Goal: Transaction & Acquisition: Purchase product/service

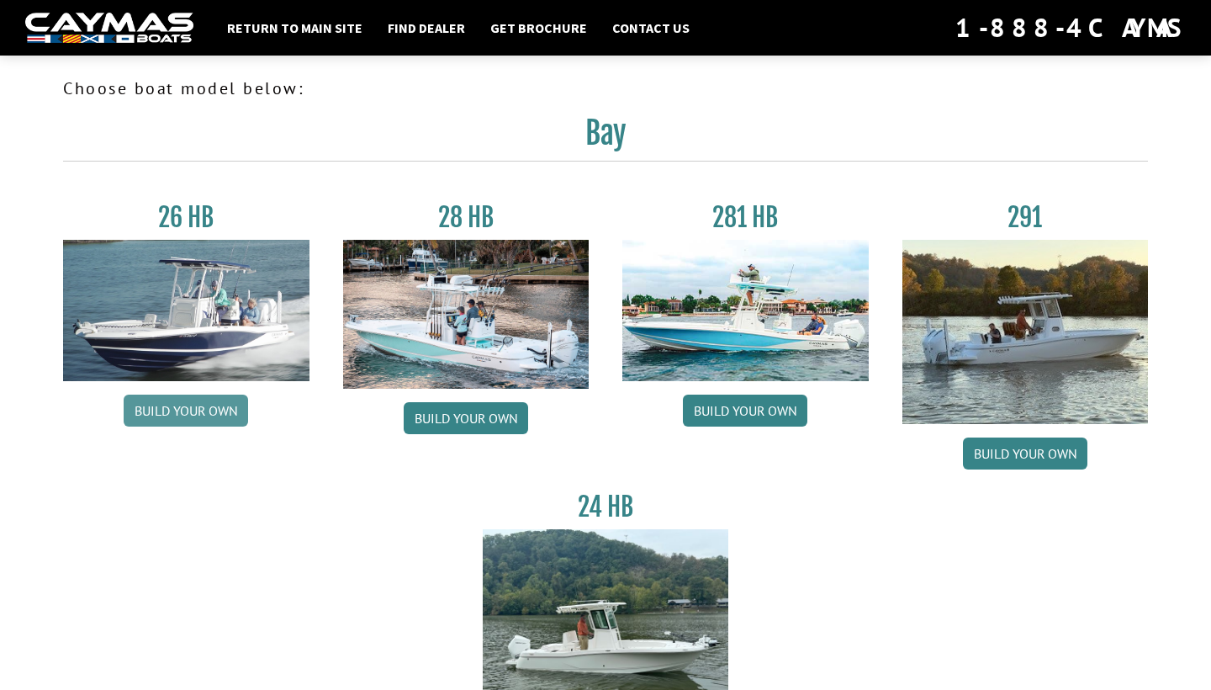
click at [188, 408] on link "Build your own" at bounding box center [186, 410] width 124 height 32
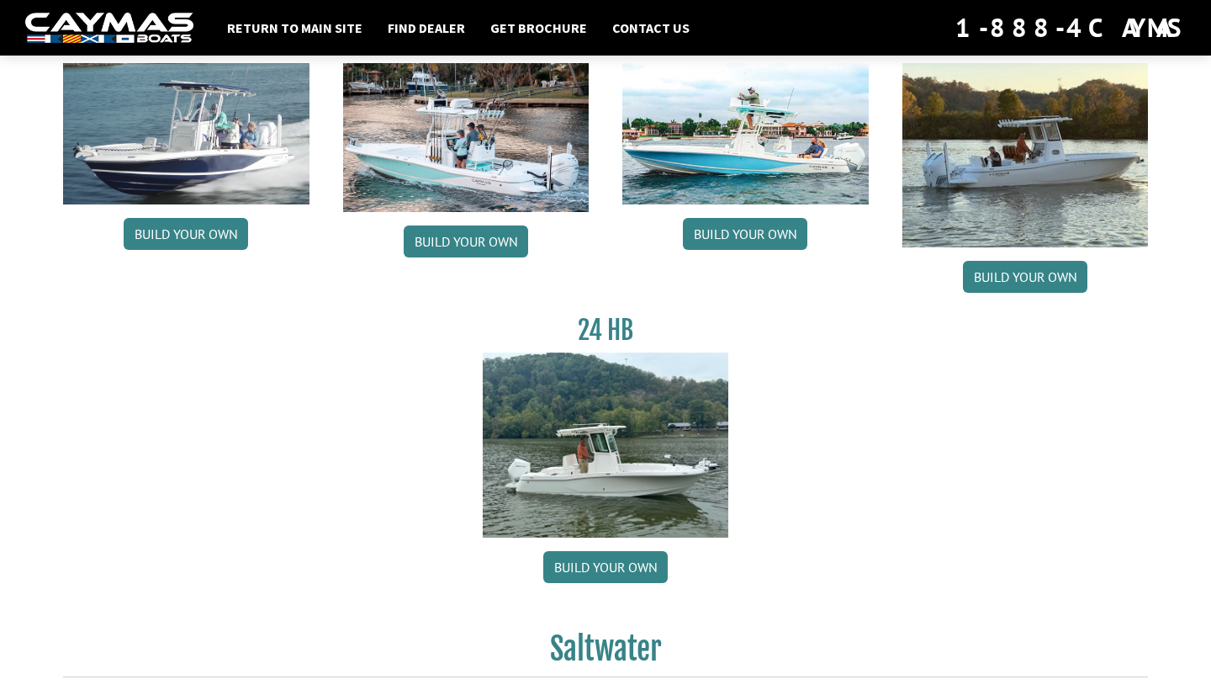
scroll to position [176, 0]
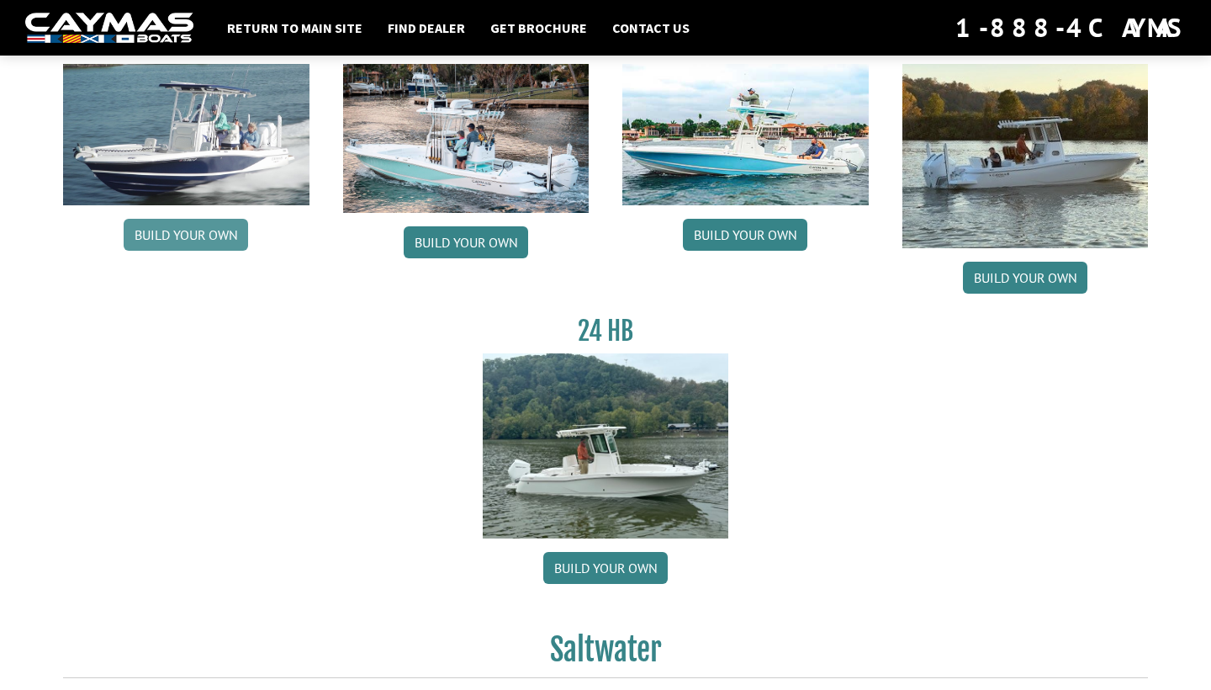
click at [189, 241] on link "Build your own" at bounding box center [186, 235] width 124 height 32
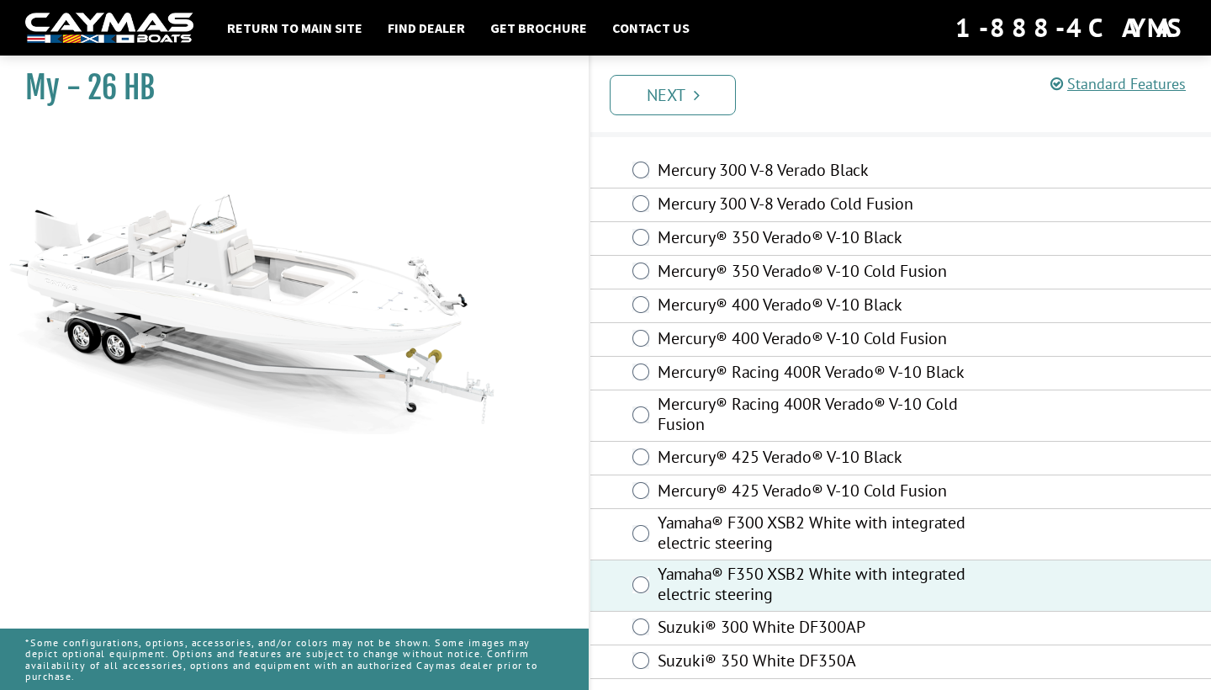
scroll to position [29, 0]
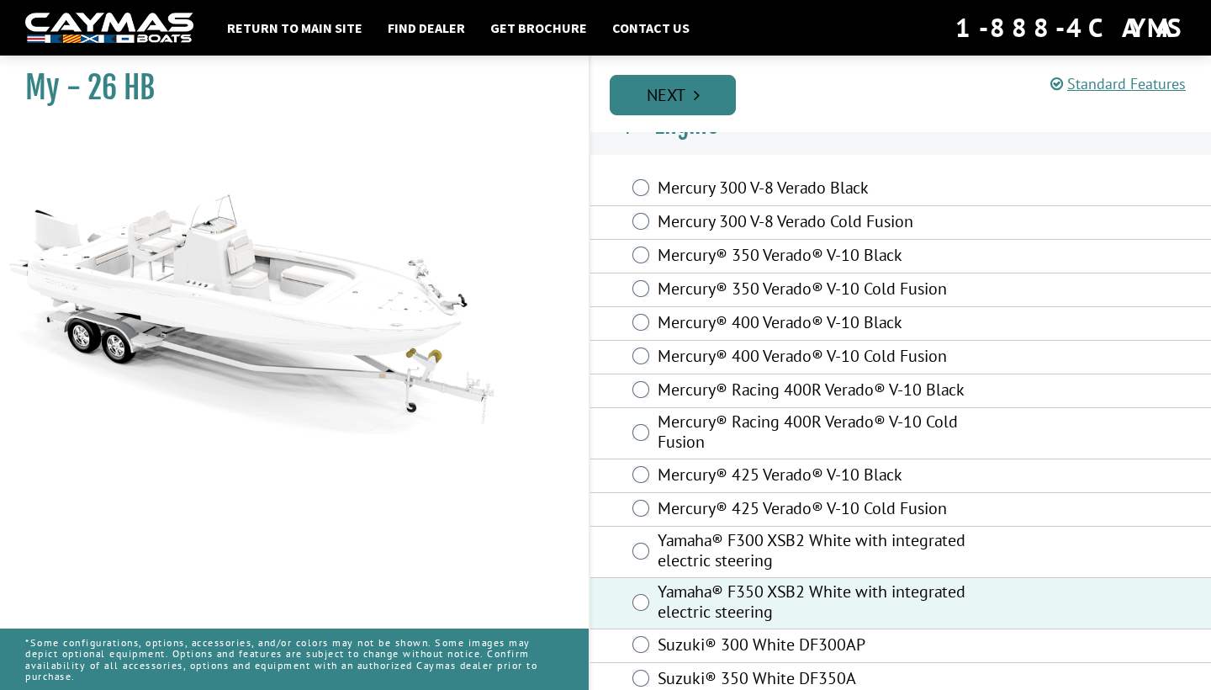
click at [674, 87] on link "Next" at bounding box center [673, 95] width 126 height 40
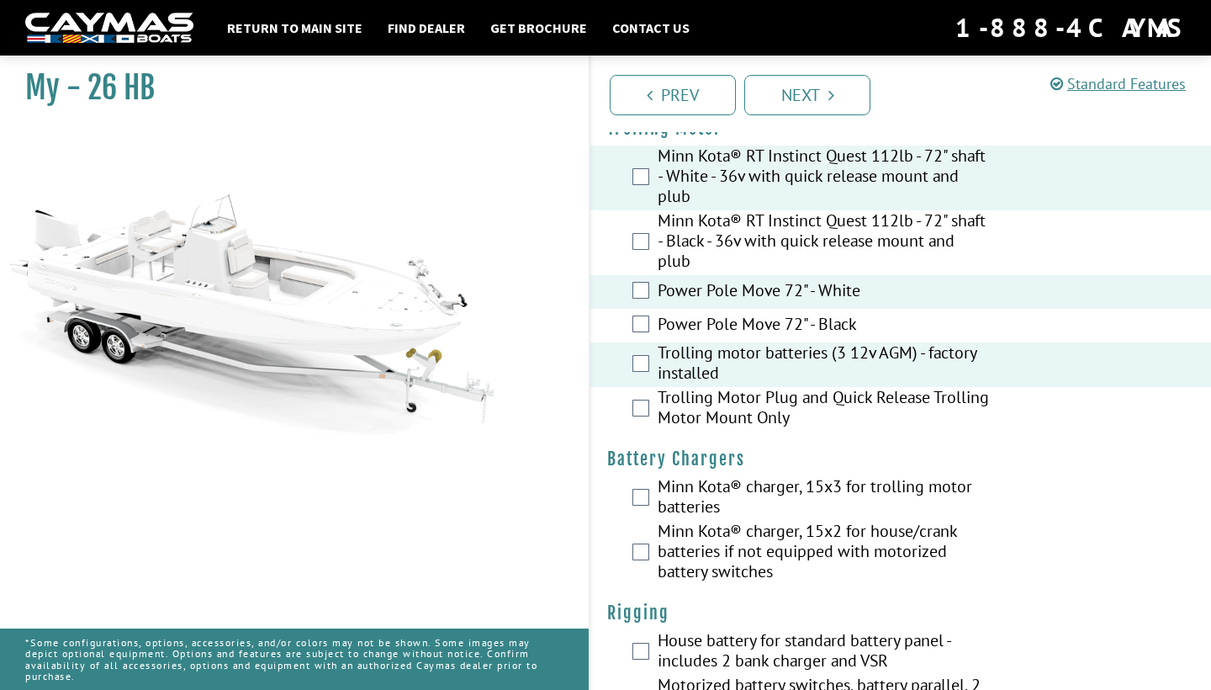
scroll to position [87, 0]
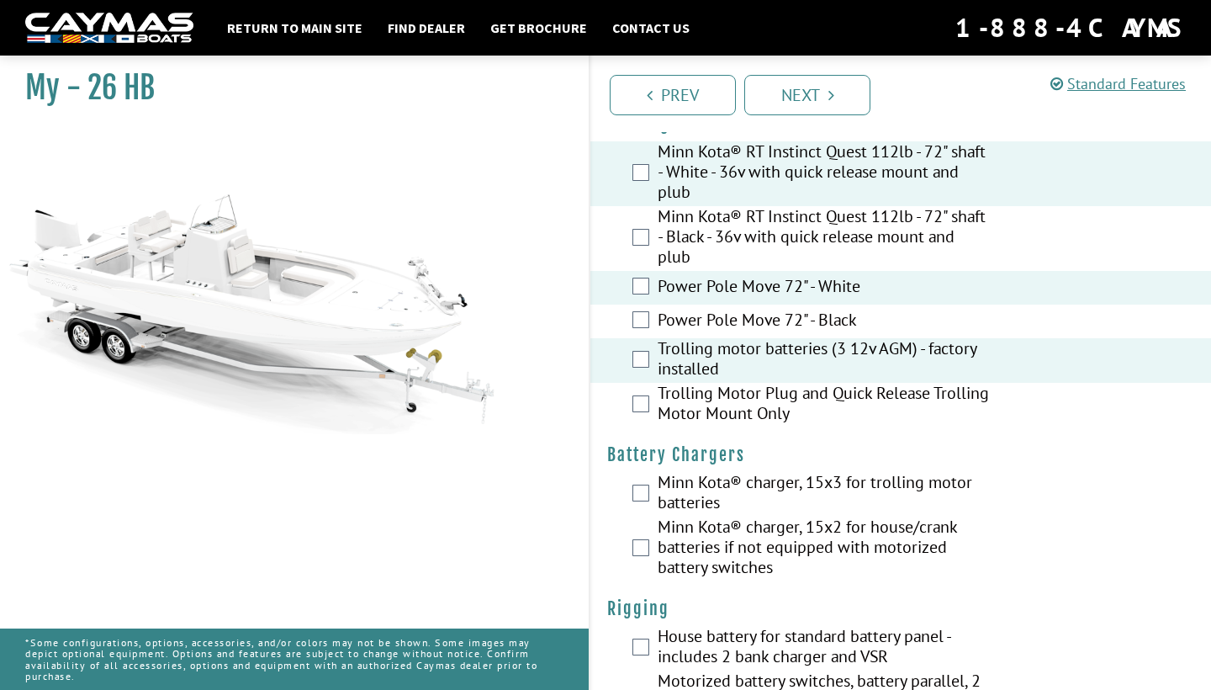
click at [650, 405] on div "Trolling Motor Plug and Quick Release Trolling Motor Mount Only" at bounding box center [900, 405] width 621 height 45
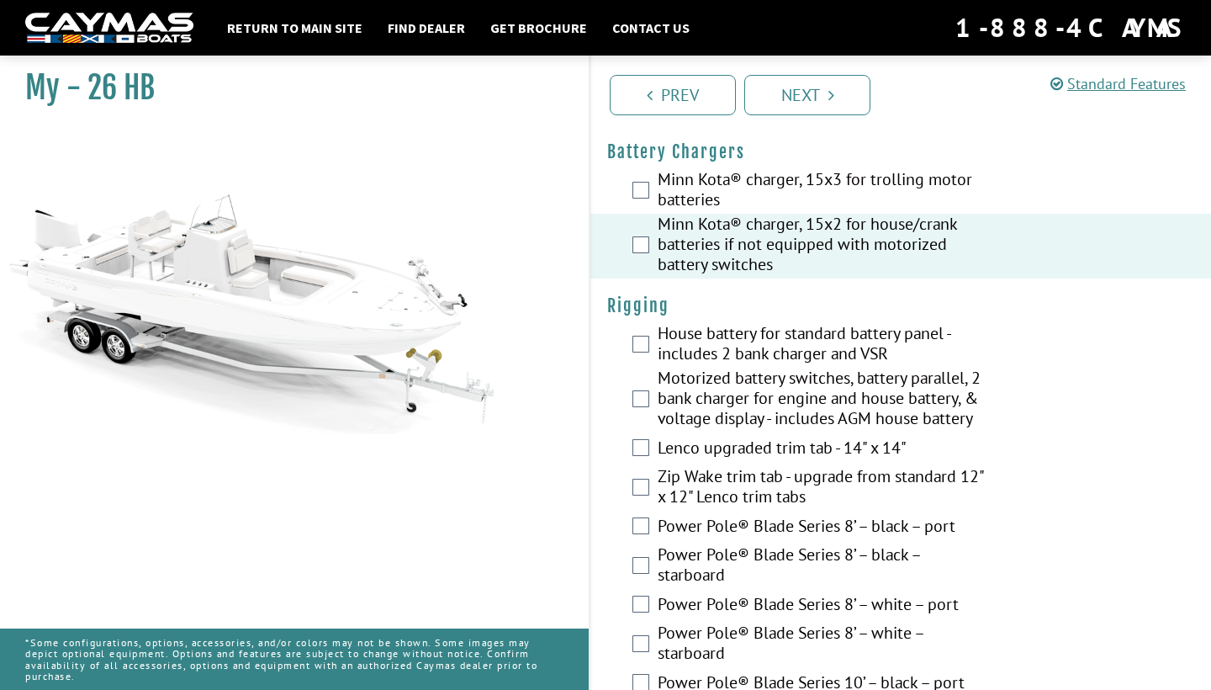
scroll to position [395, 0]
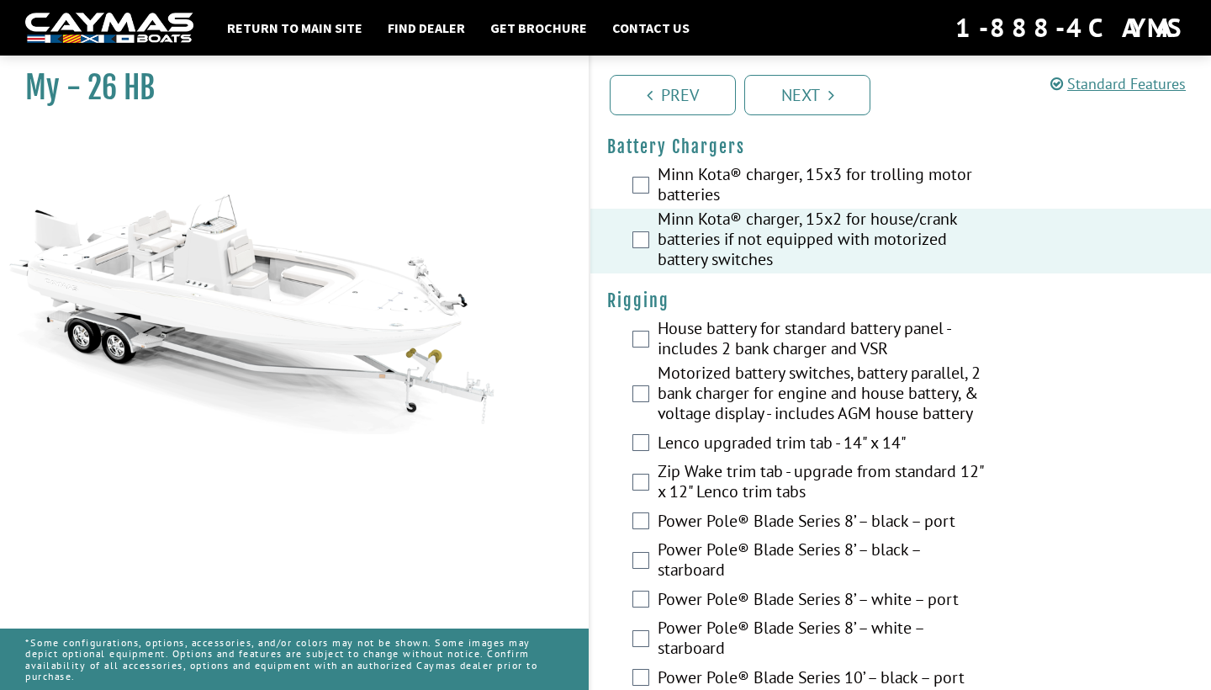
click at [630, 341] on div "House battery for standard battery panel - includes 2 bank charger and VSR" at bounding box center [900, 340] width 621 height 45
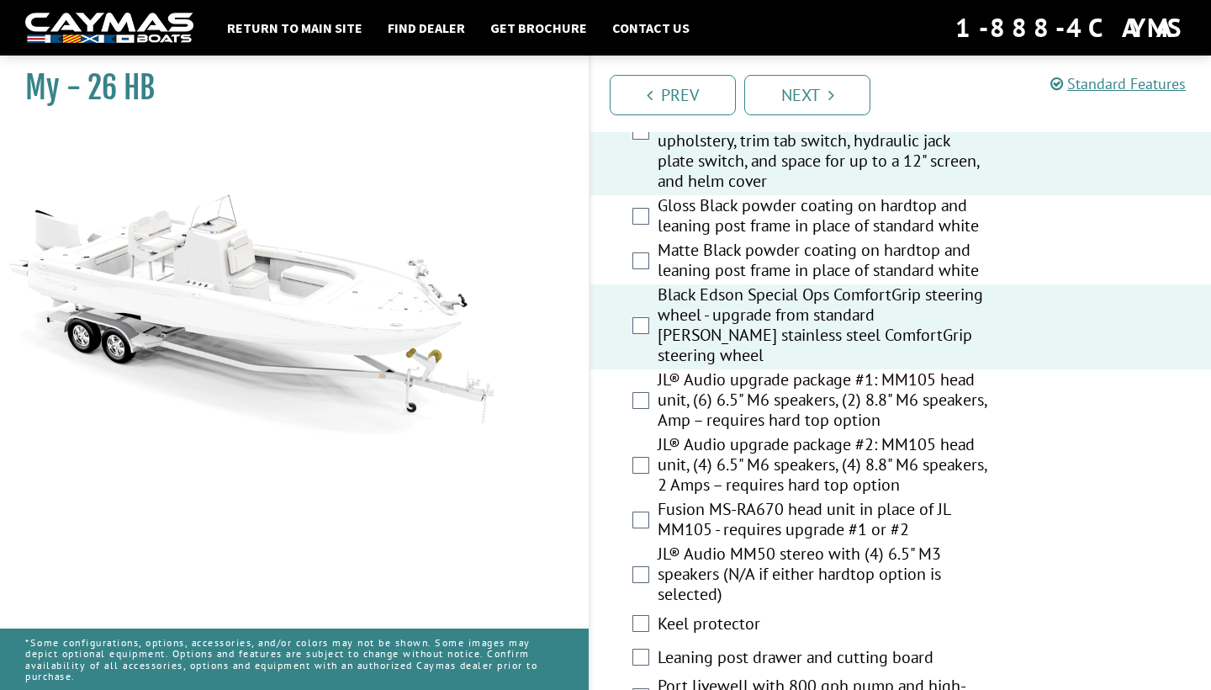
scroll to position [2066, 0]
click at [632, 435] on div "JL® Audio upgrade package #2: MM105 head unit, (4) 6.5" M6 speakers, (4) 8.8" M…" at bounding box center [900, 467] width 621 height 65
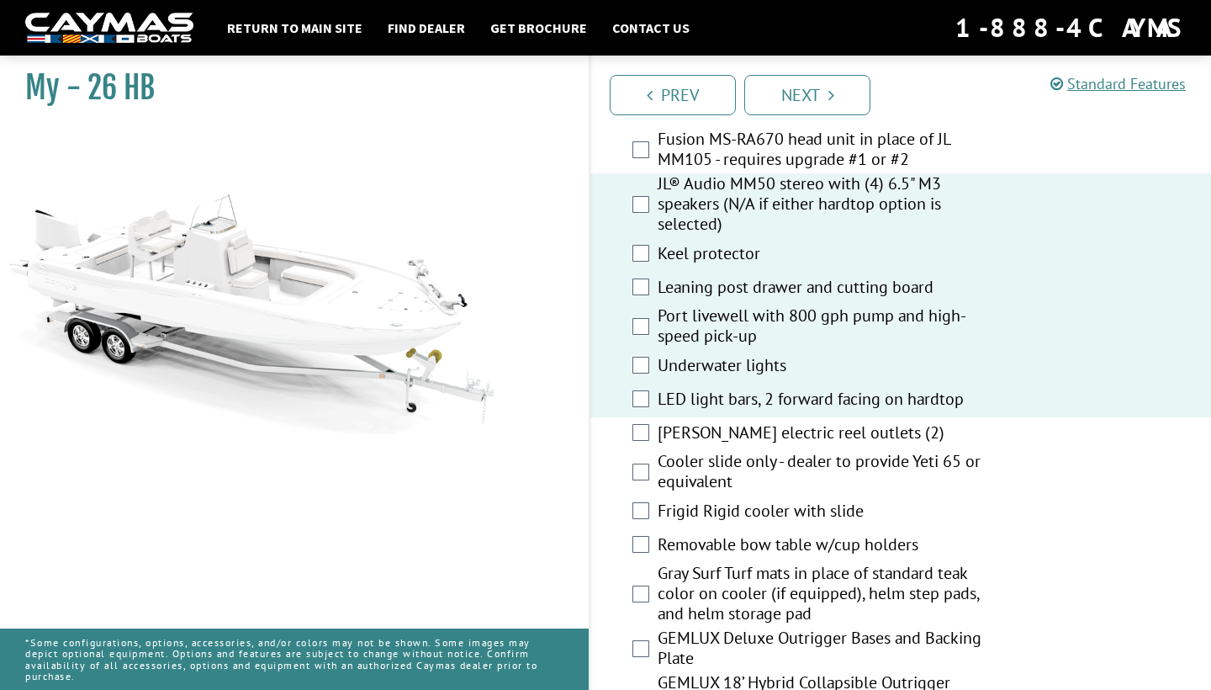
scroll to position [2438, 0]
click at [639, 534] on div "Removable bow table w/cup holders" at bounding box center [900, 544] width 621 height 34
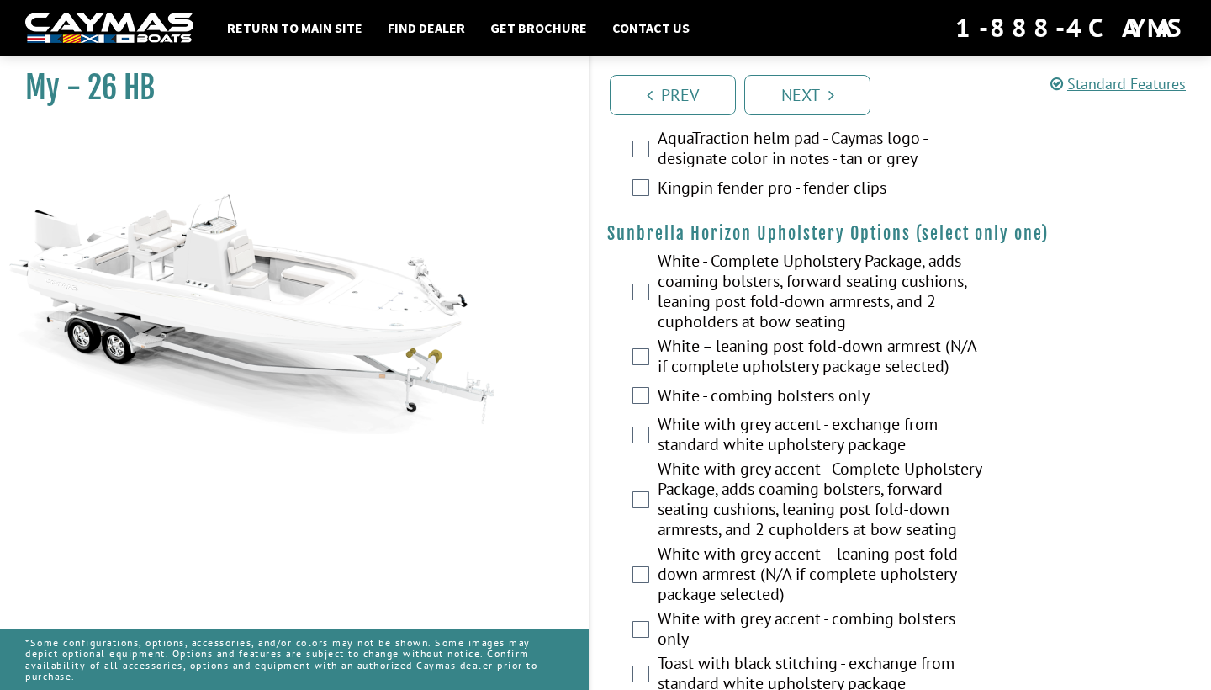
scroll to position [3207, 0]
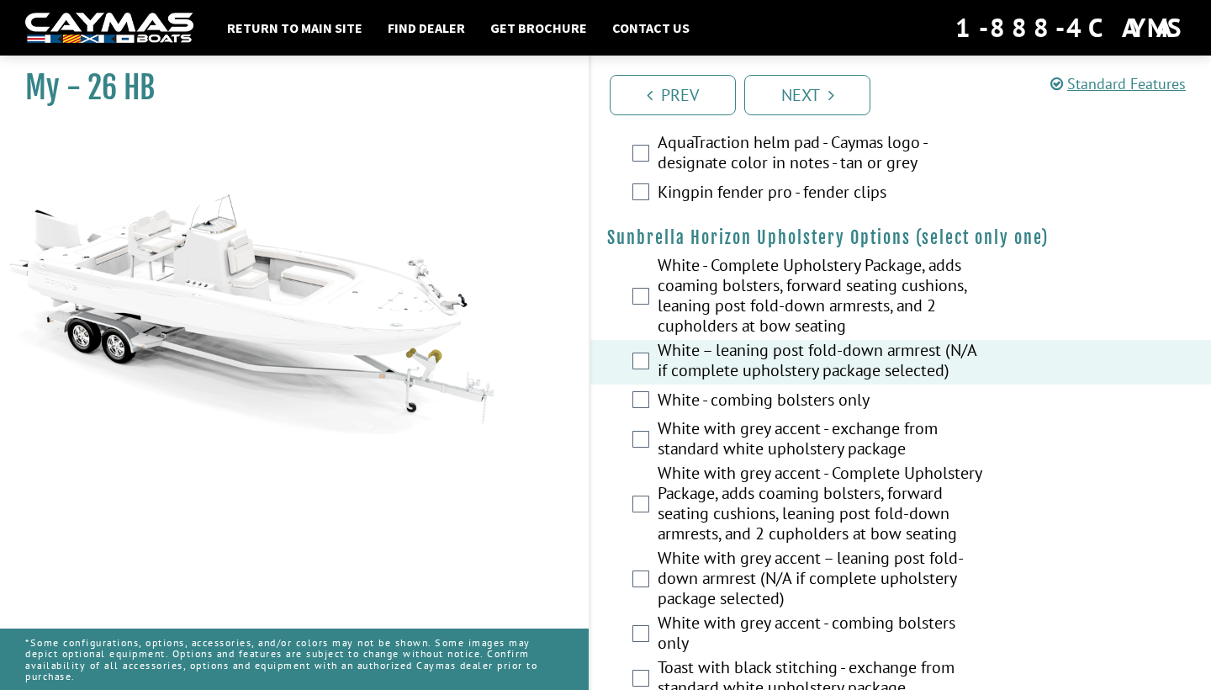
click at [651, 384] on div "White - combing bolsters only" at bounding box center [900, 401] width 621 height 34
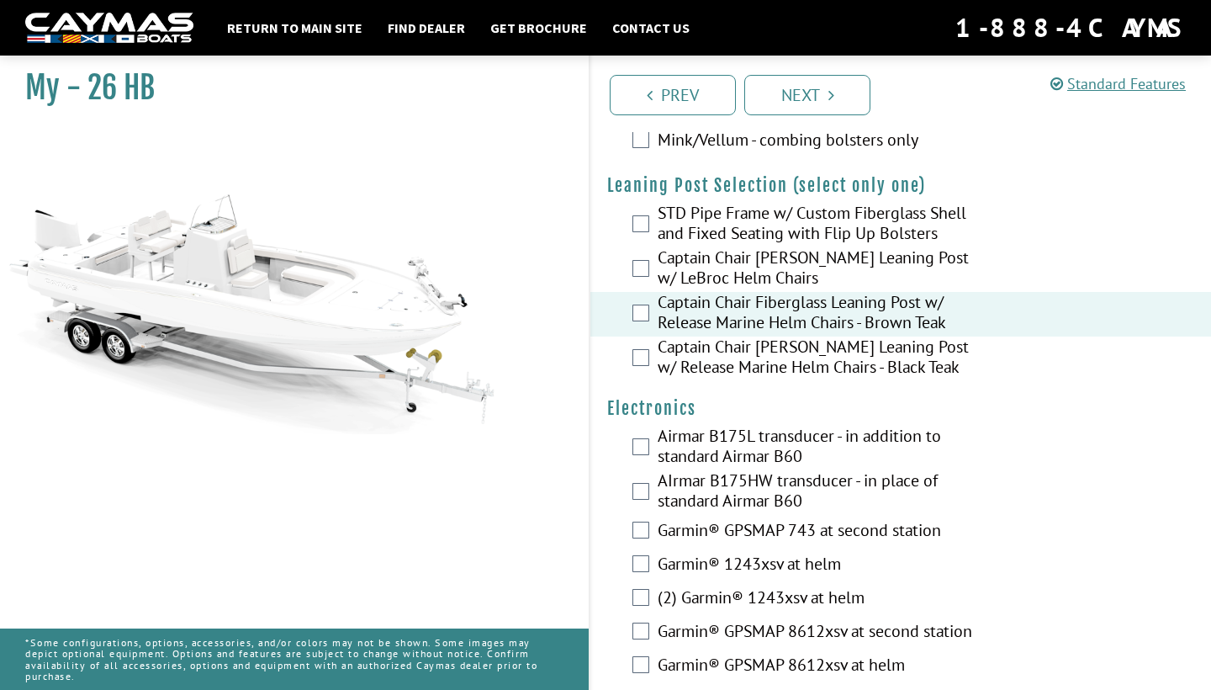
scroll to position [4176, 0]
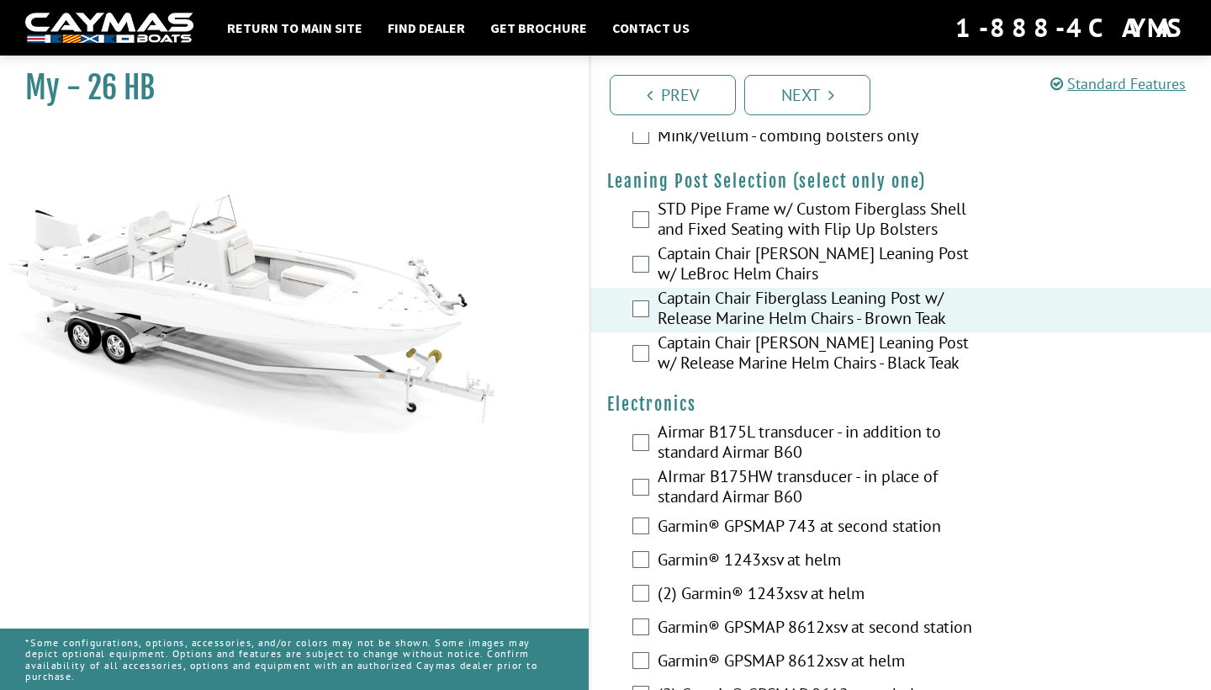
click at [643, 469] on div "AIrmar B175HW transducer - in place of standard Airmar B60" at bounding box center [900, 488] width 621 height 45
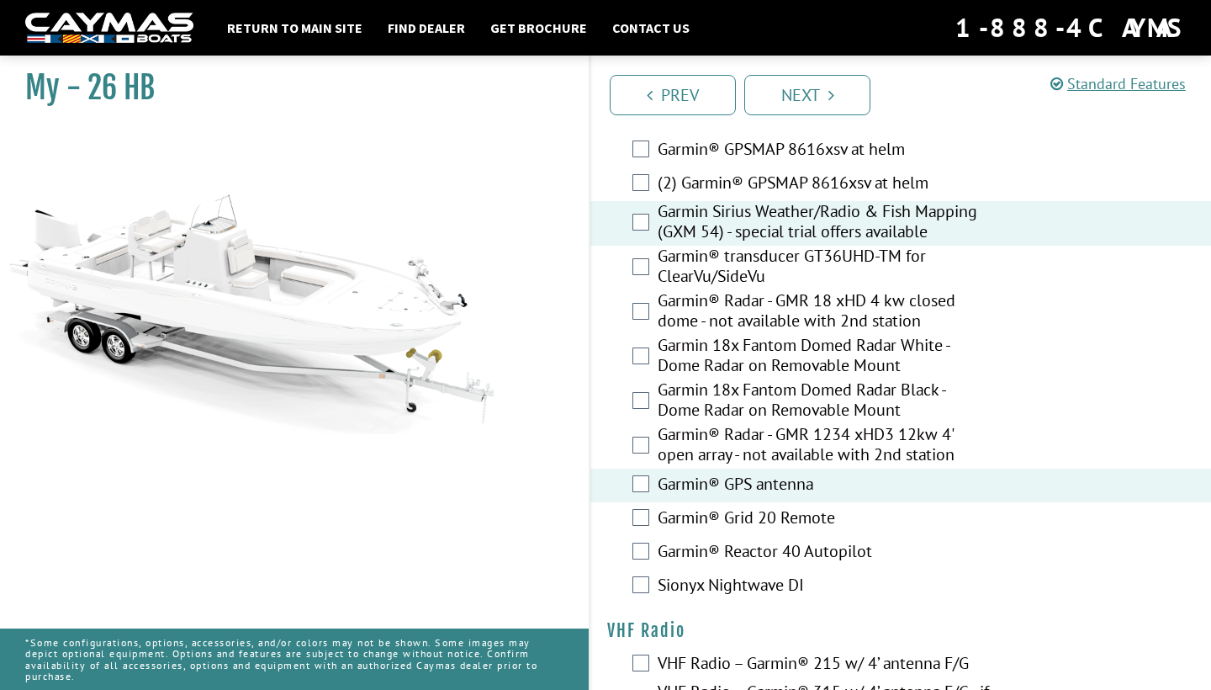
scroll to position [4764, 0]
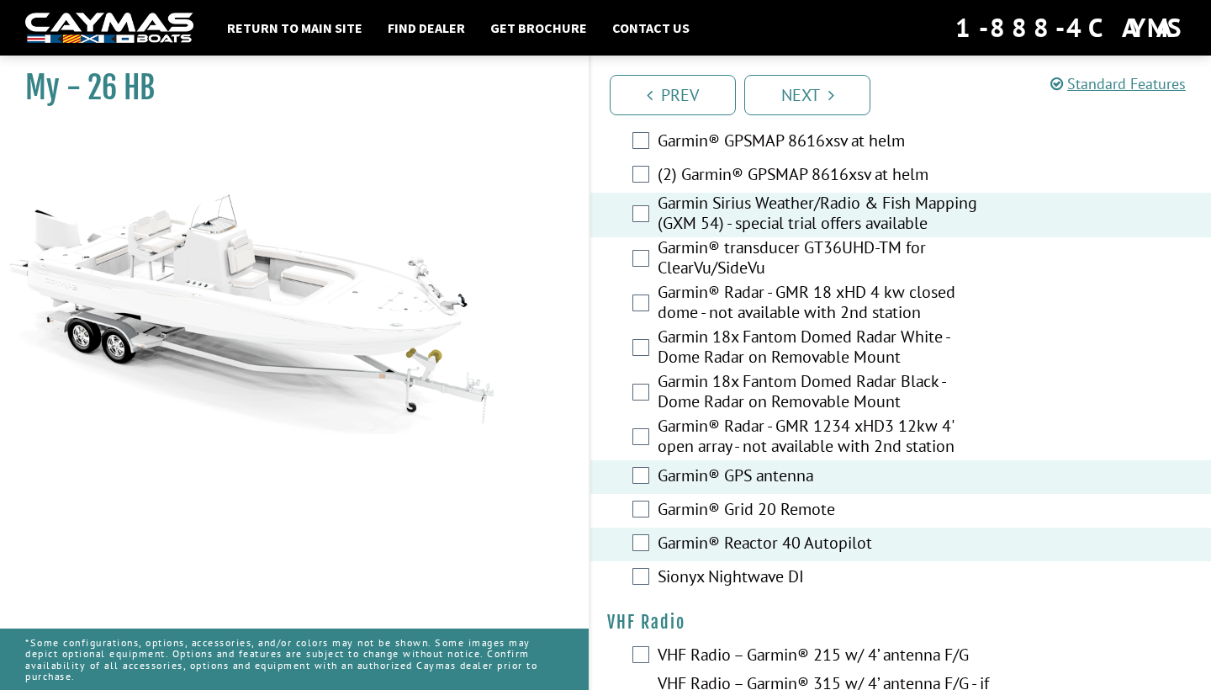
click at [654, 561] on div "Sionyx Nightwave DI" at bounding box center [900, 578] width 621 height 34
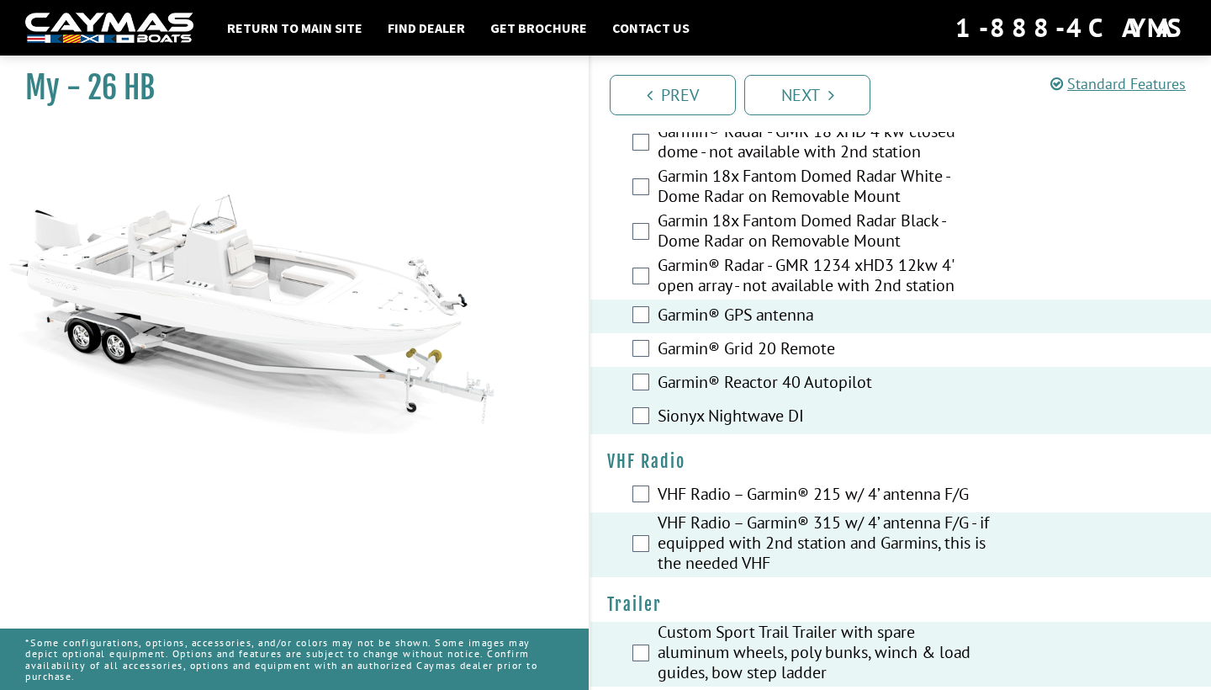
scroll to position [4923, 0]
click at [800, 92] on link "Next" at bounding box center [807, 95] width 126 height 40
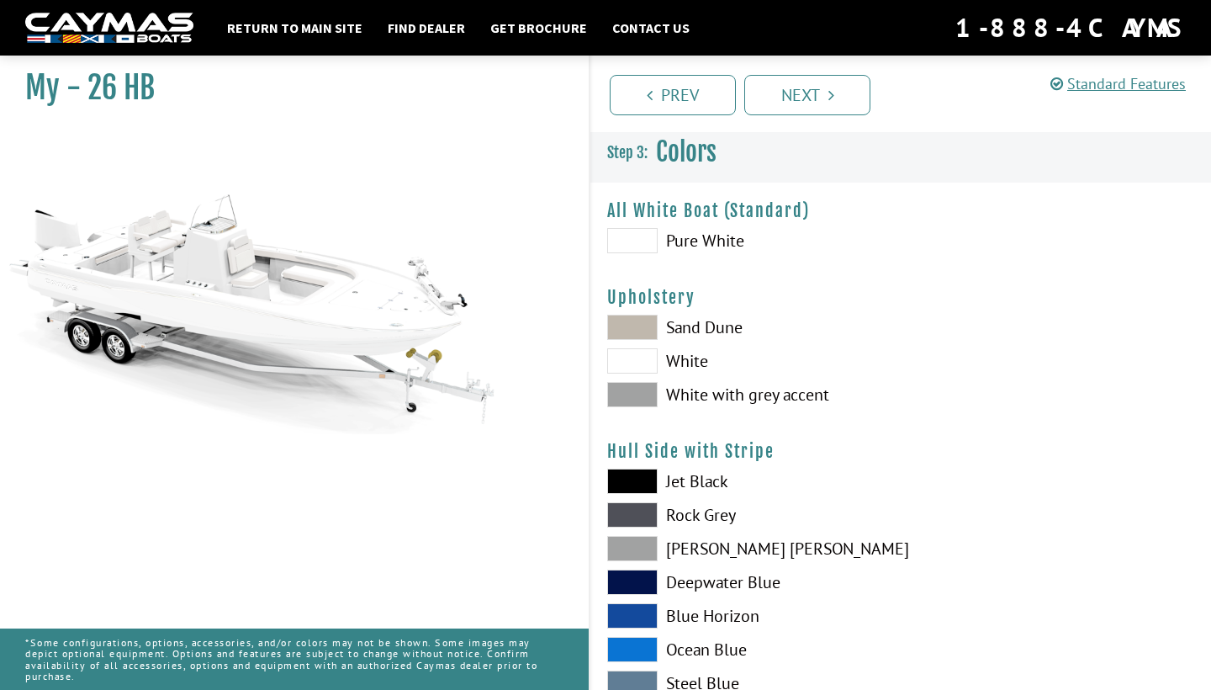
scroll to position [0, 0]
click at [637, 241] on span at bounding box center [632, 240] width 50 height 25
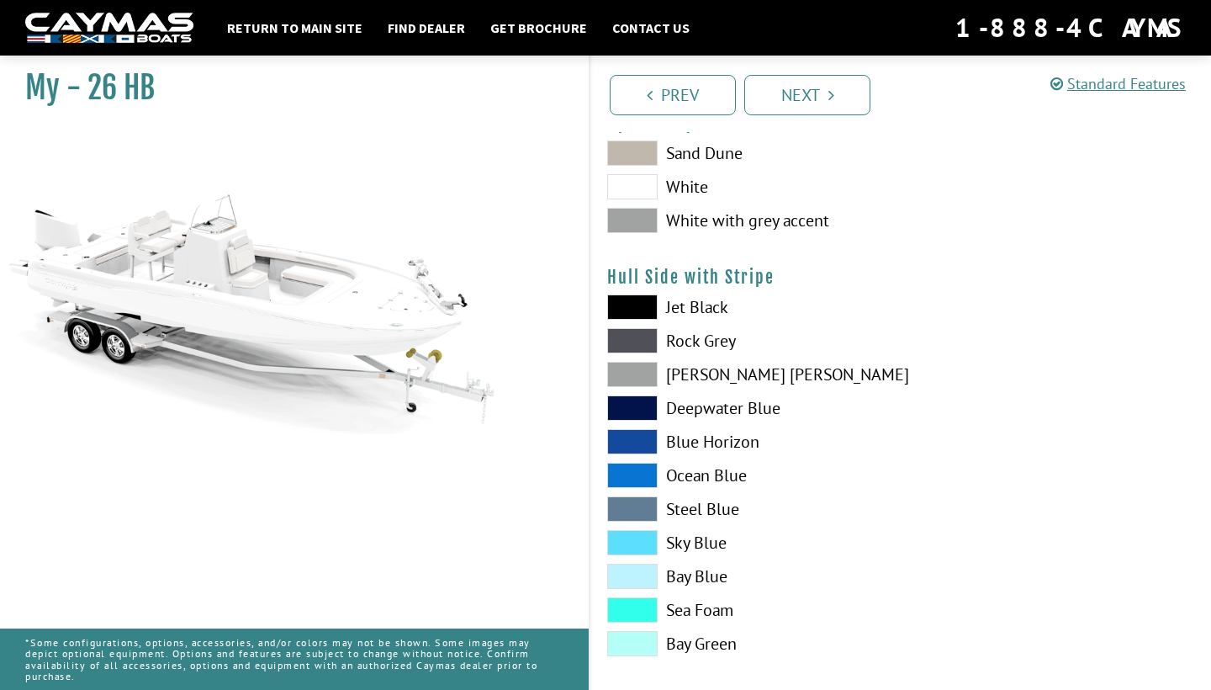
scroll to position [174, 0]
click at [650, 616] on span at bounding box center [632, 609] width 50 height 25
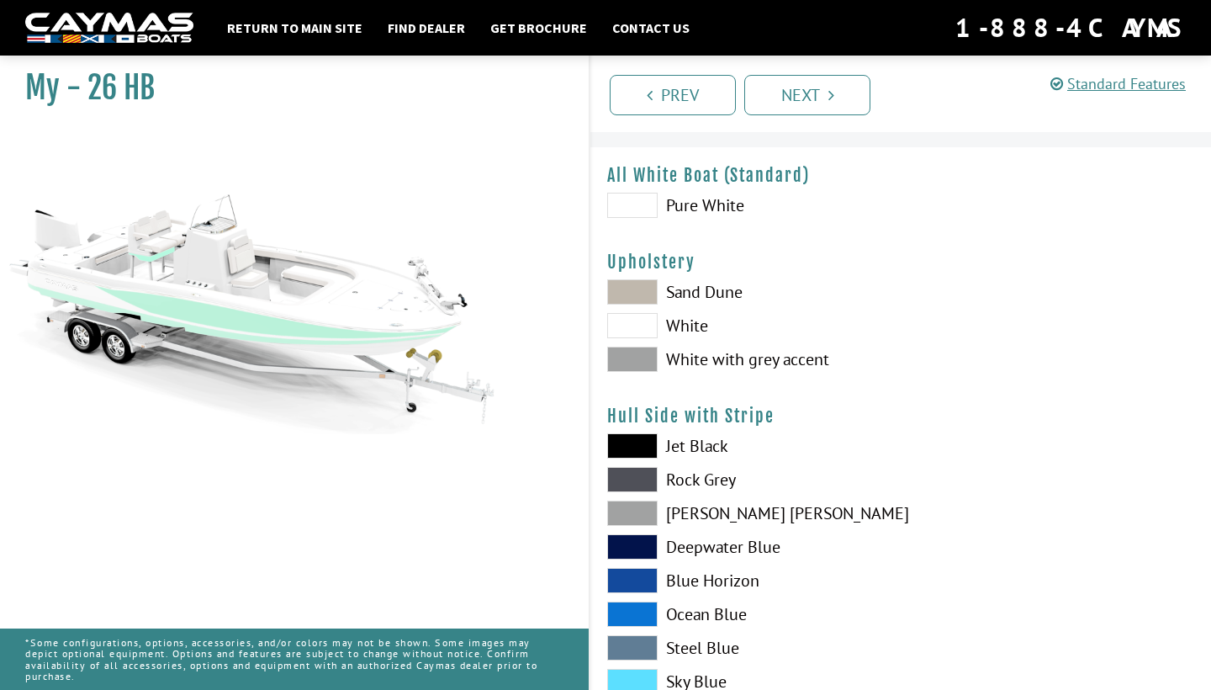
scroll to position [39, 0]
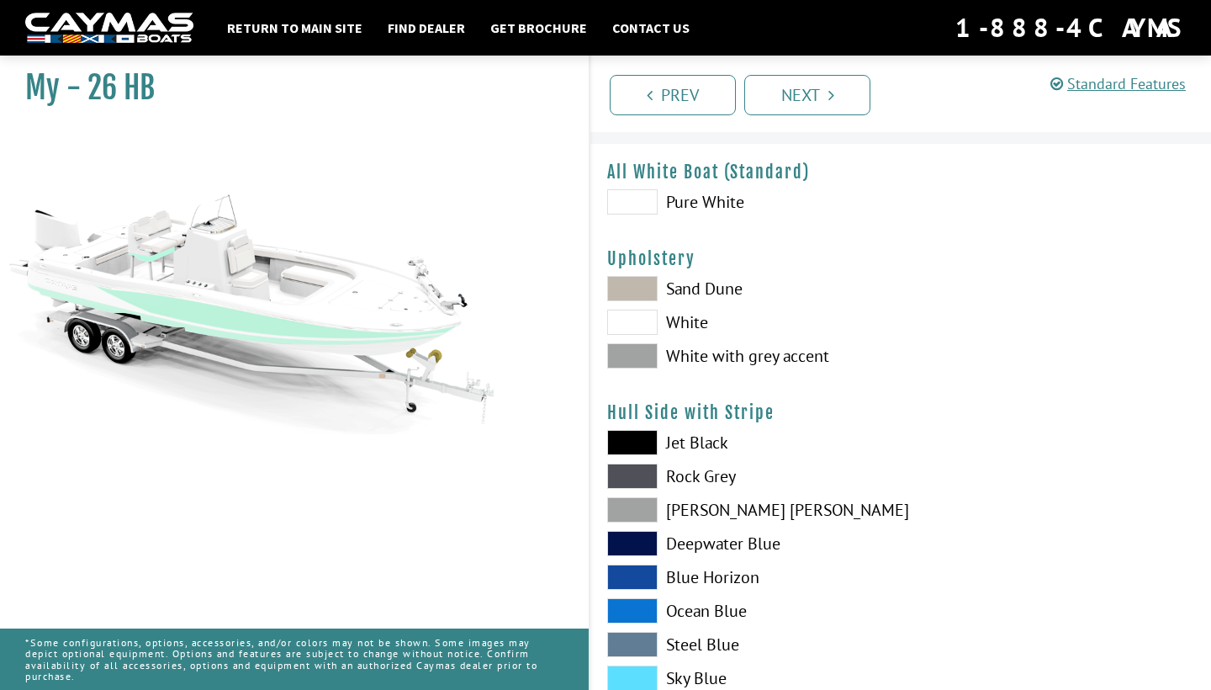
click at [640, 285] on span at bounding box center [632, 288] width 50 height 25
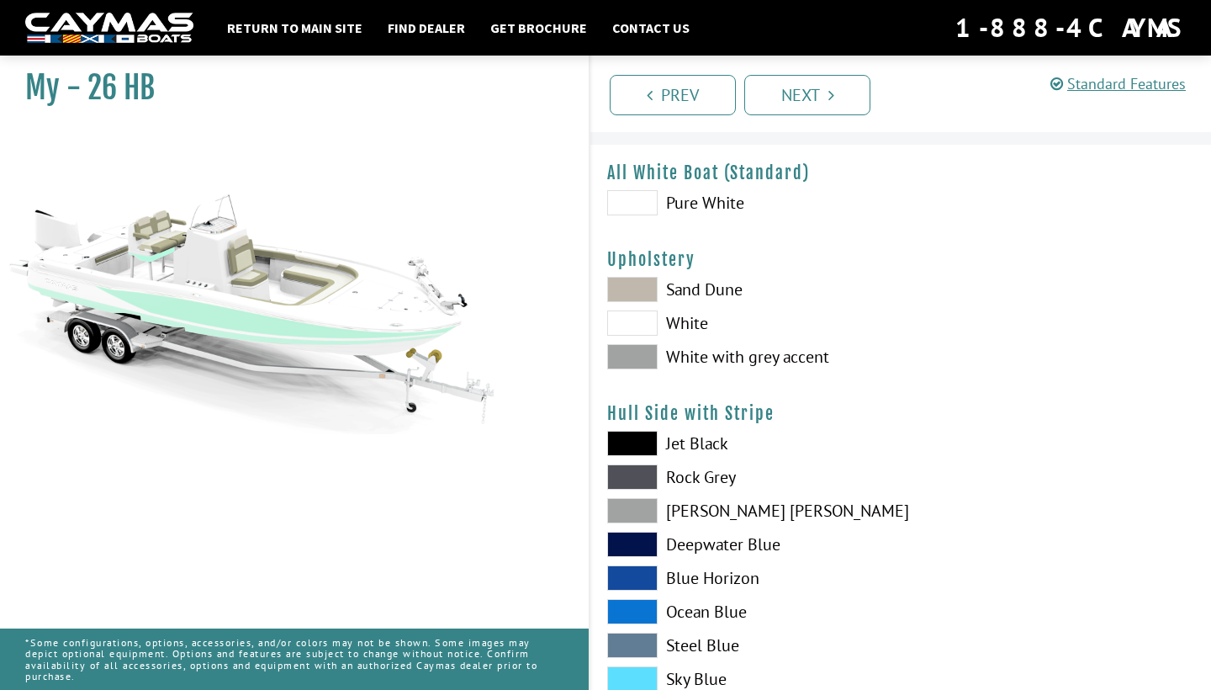
click at [637, 198] on span at bounding box center [632, 202] width 50 height 25
click at [644, 209] on span at bounding box center [632, 202] width 50 height 25
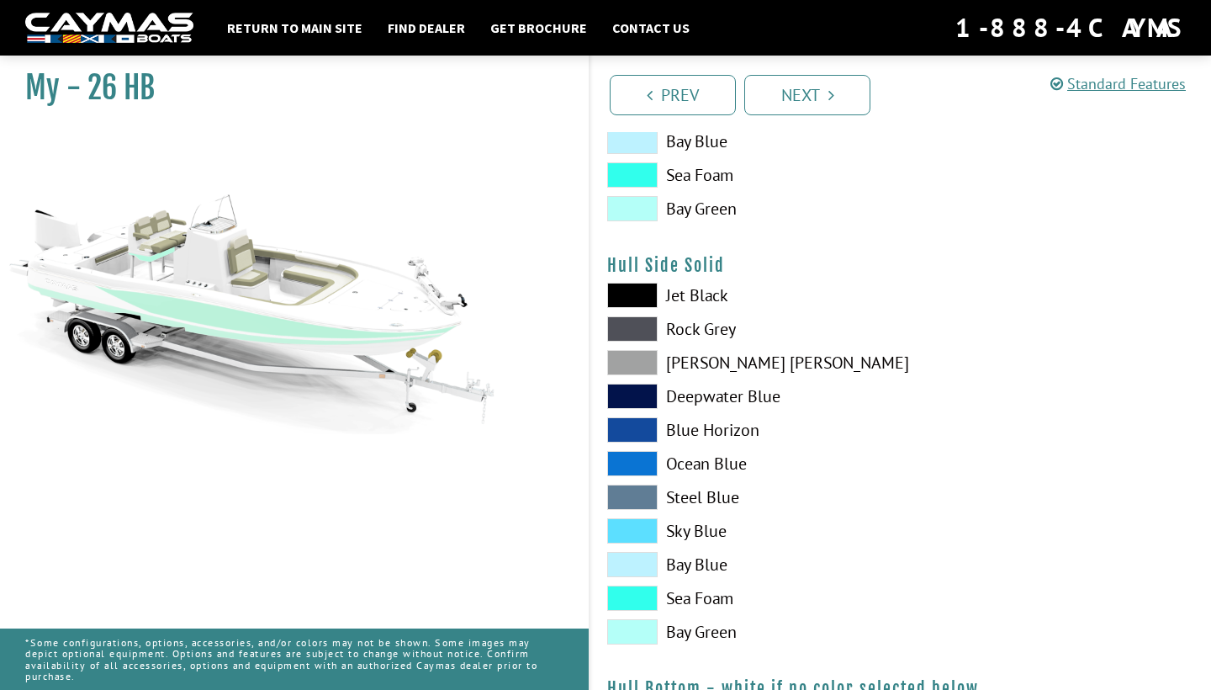
scroll to position [611, 0]
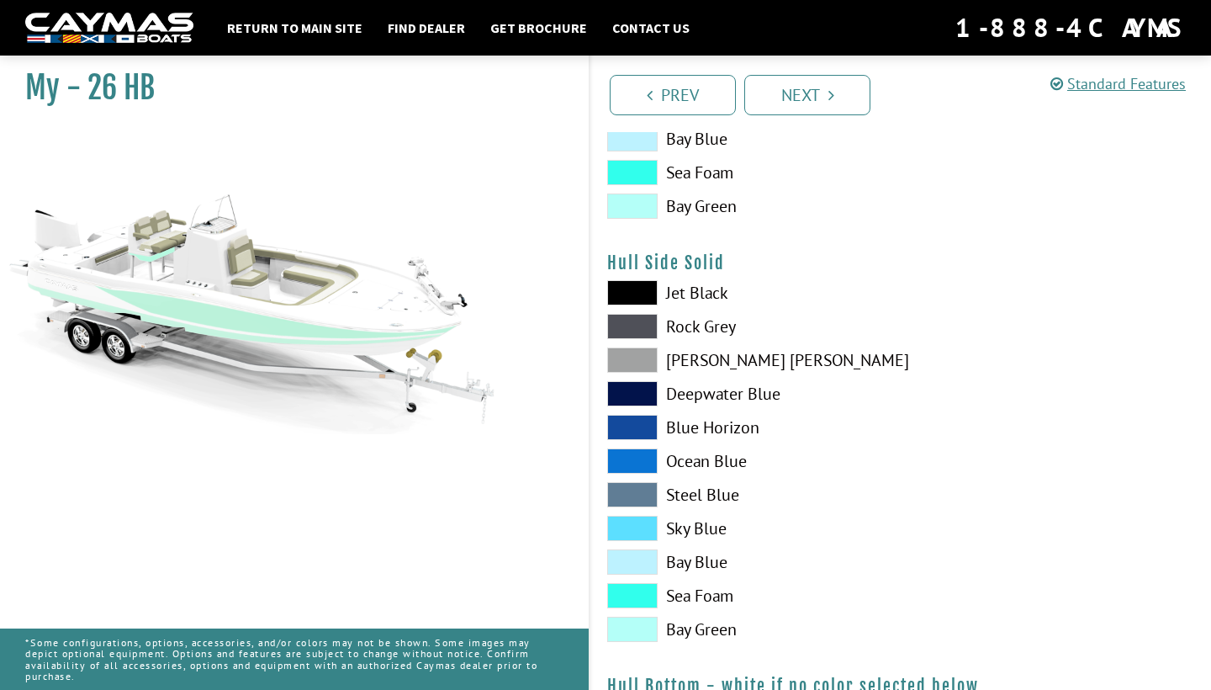
click at [643, 594] on span at bounding box center [632, 595] width 50 height 25
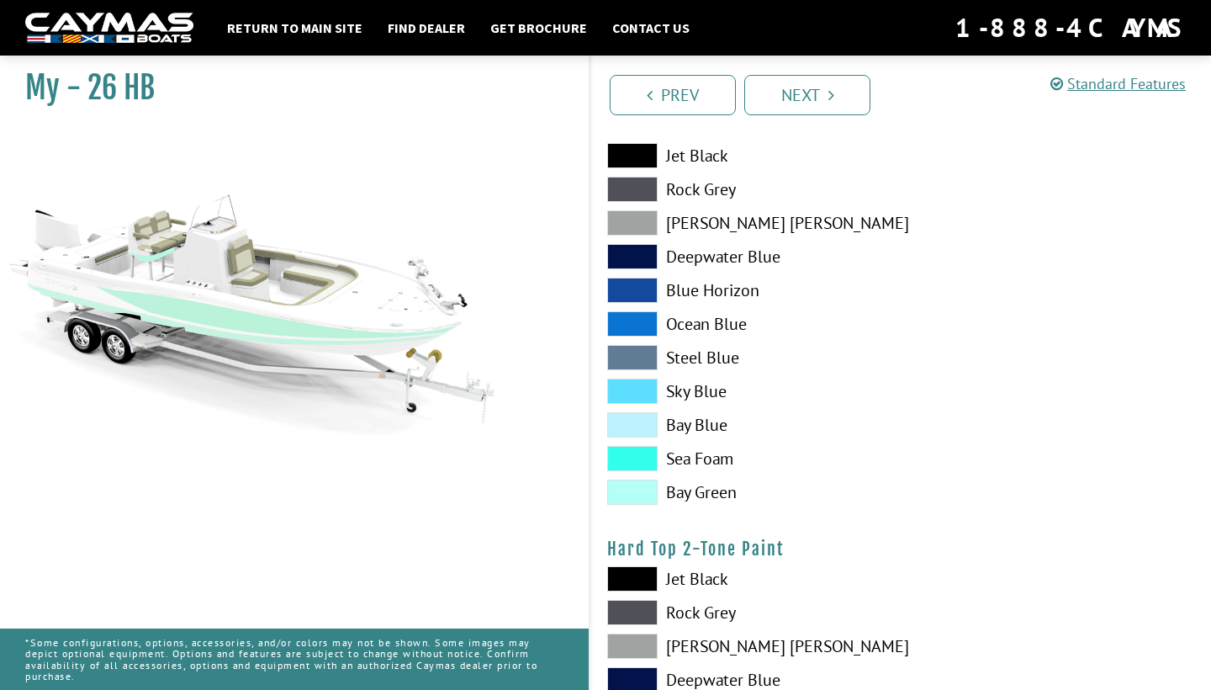
scroll to position [1187, 0]
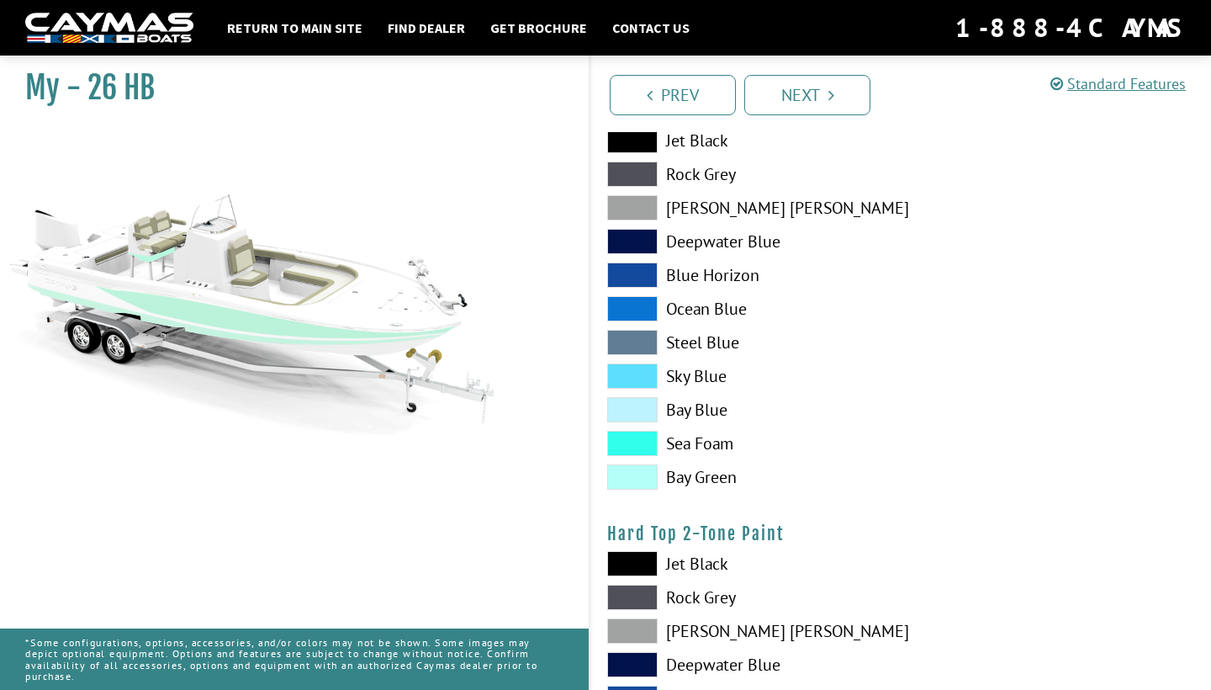
click at [643, 447] on span at bounding box center [632, 443] width 50 height 25
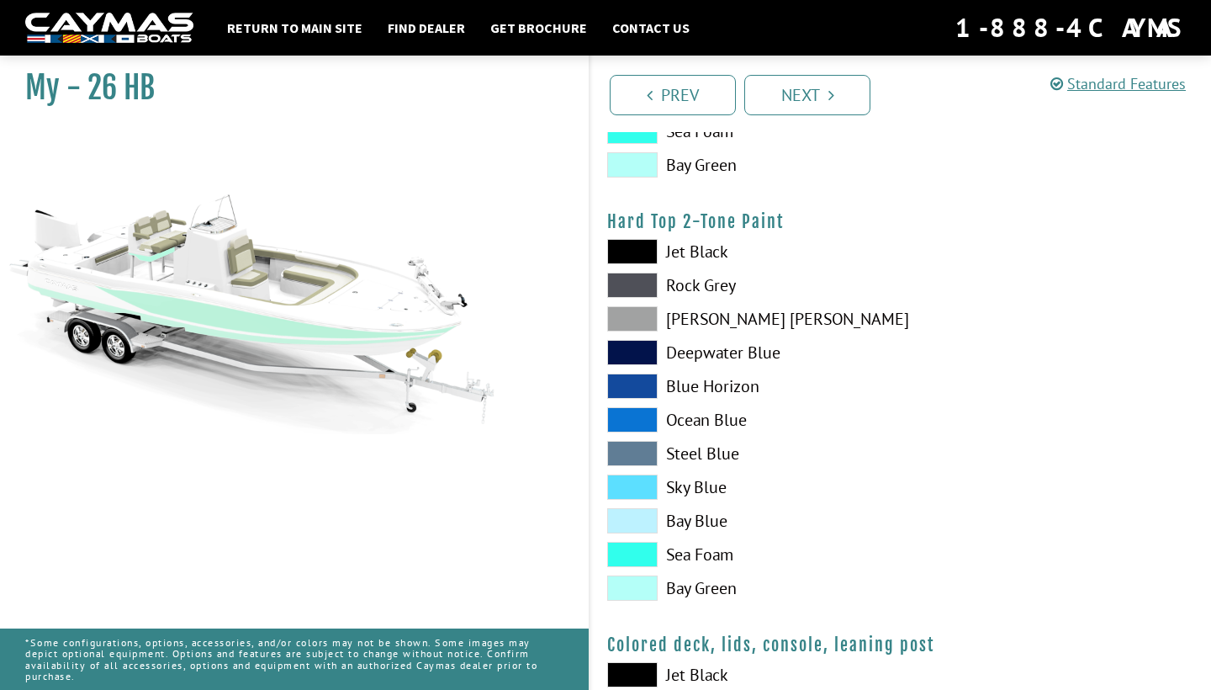
scroll to position [1505, 0]
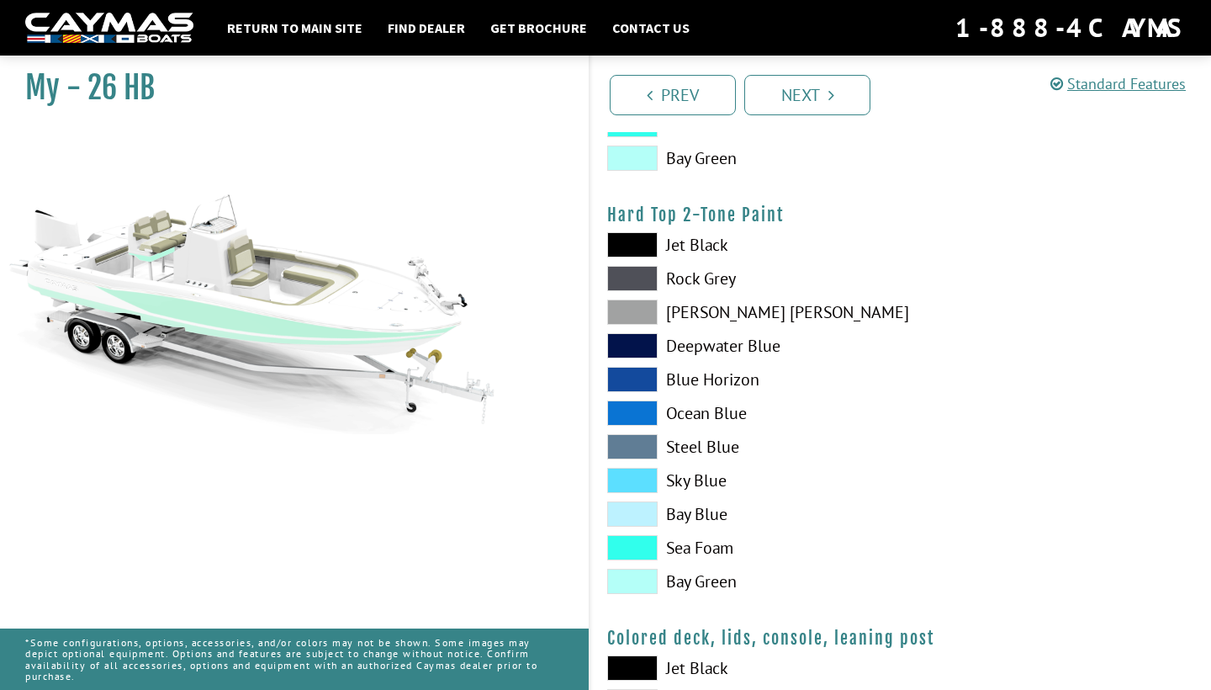
click at [642, 546] on span at bounding box center [632, 547] width 50 height 25
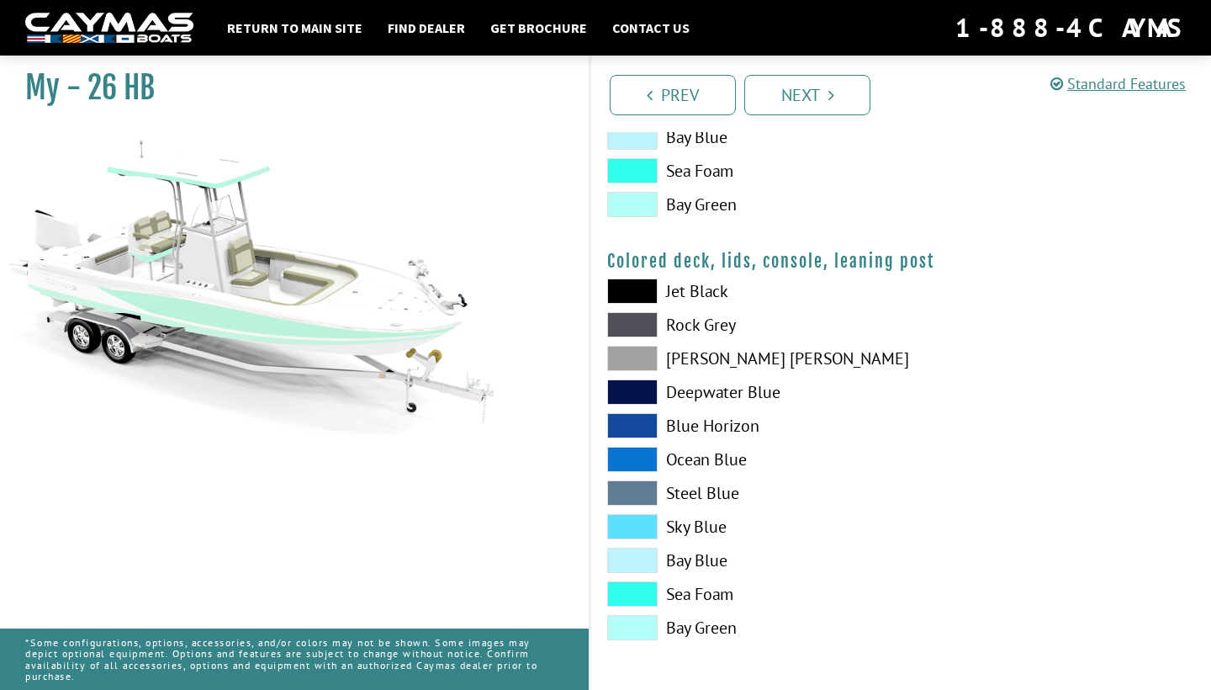
scroll to position [1882, 0]
click at [640, 593] on span at bounding box center [632, 593] width 50 height 25
click at [648, 597] on span at bounding box center [632, 593] width 50 height 25
click at [647, 593] on span at bounding box center [632, 593] width 50 height 25
click at [795, 98] on link "Next" at bounding box center [807, 95] width 126 height 40
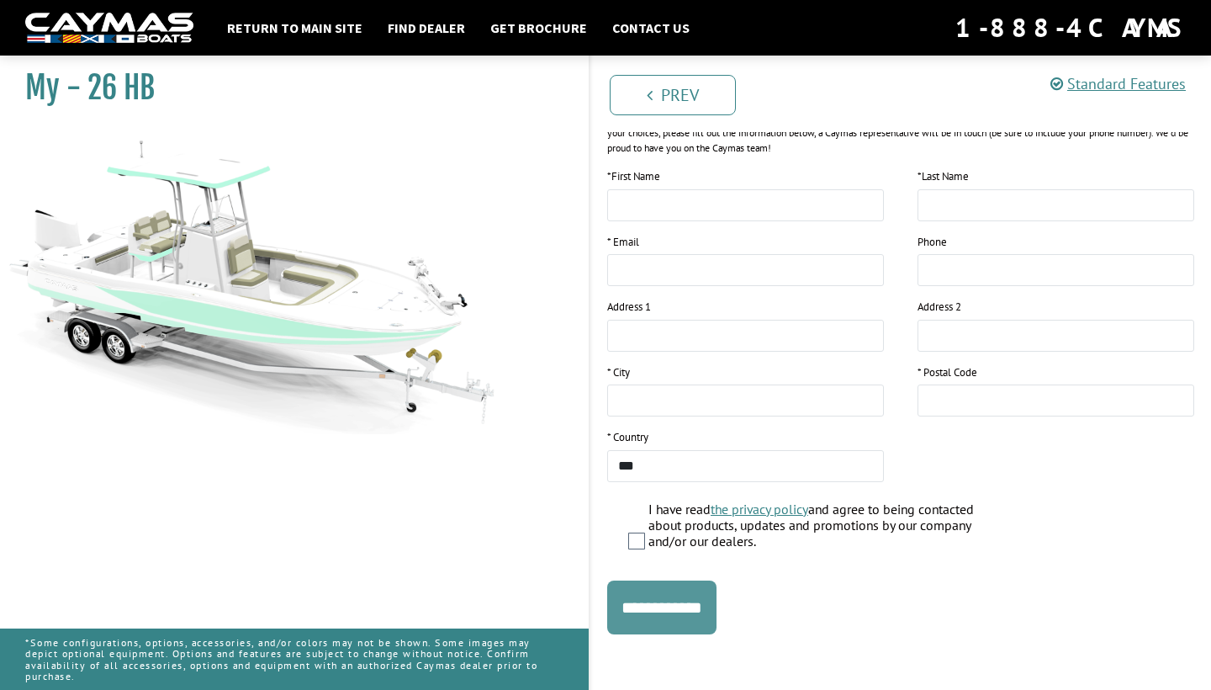
scroll to position [242, 0]
click at [676, 603] on input "**********" at bounding box center [661, 608] width 109 height 54
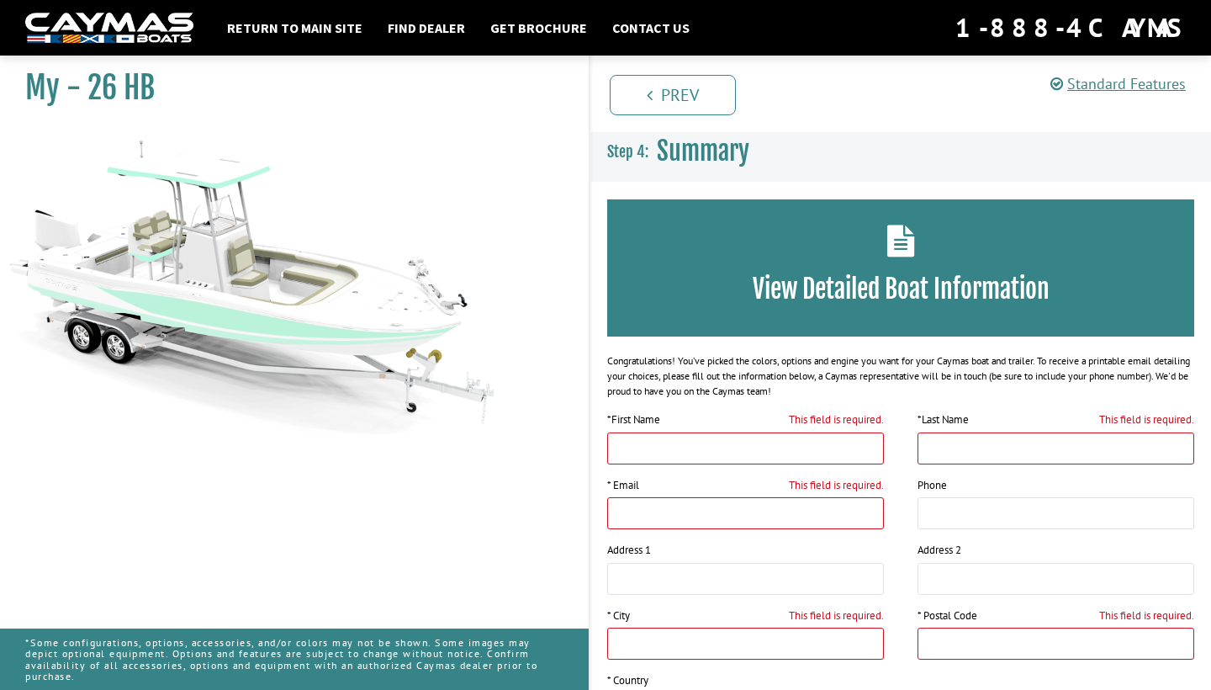
scroll to position [0, 0]
